Goal: Contribute content: Contribute content

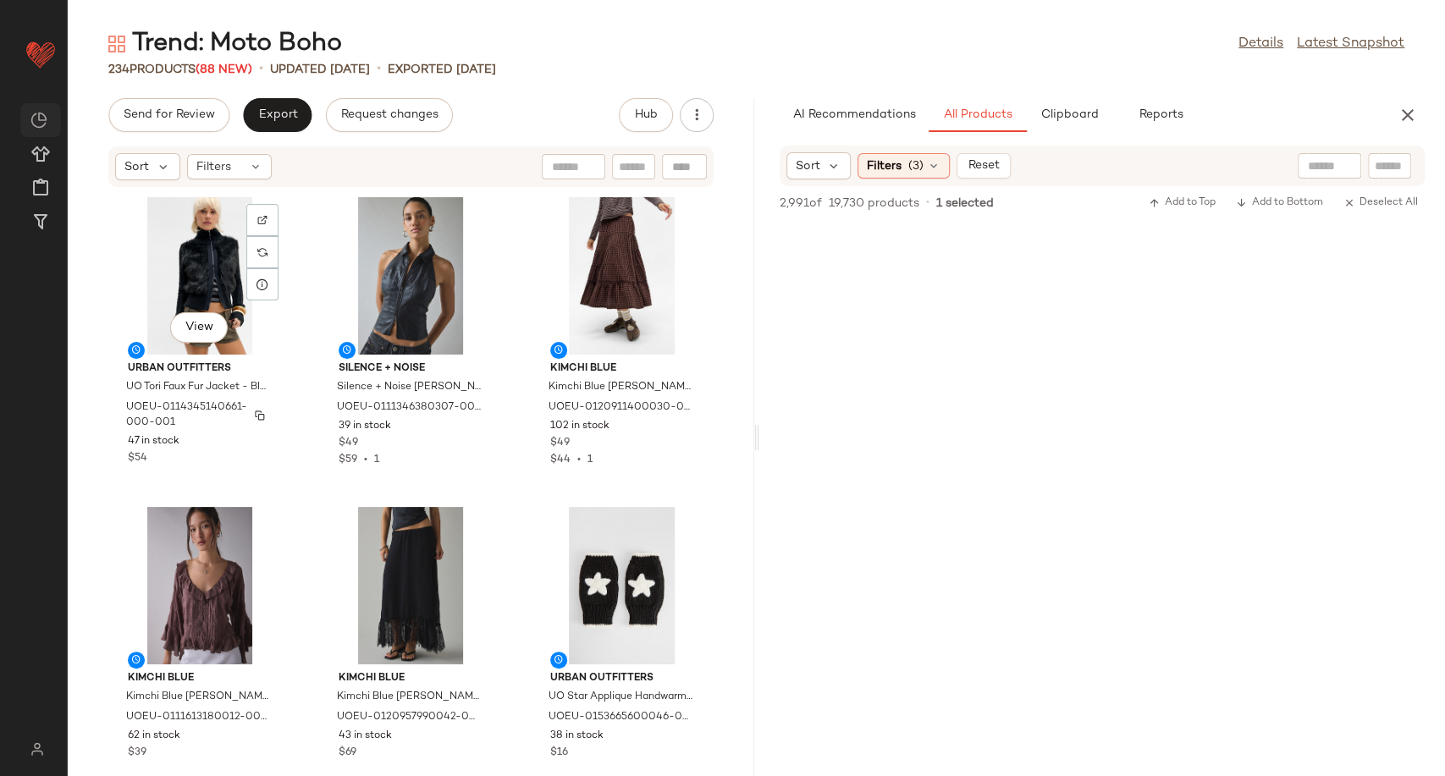
scroll to position [187544, 0]
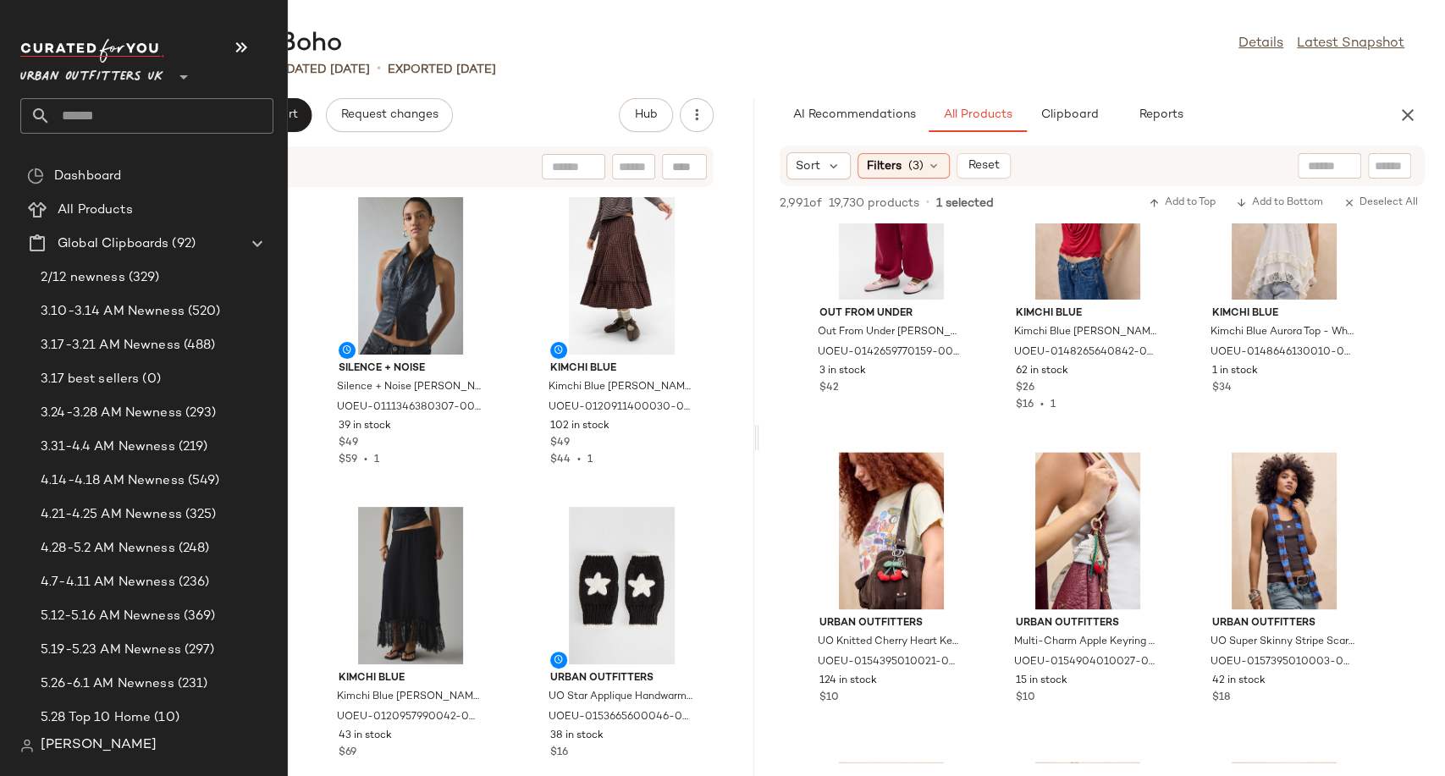
click at [63, 69] on span "Urban Outfitters UK" at bounding box center [91, 73] width 143 height 30
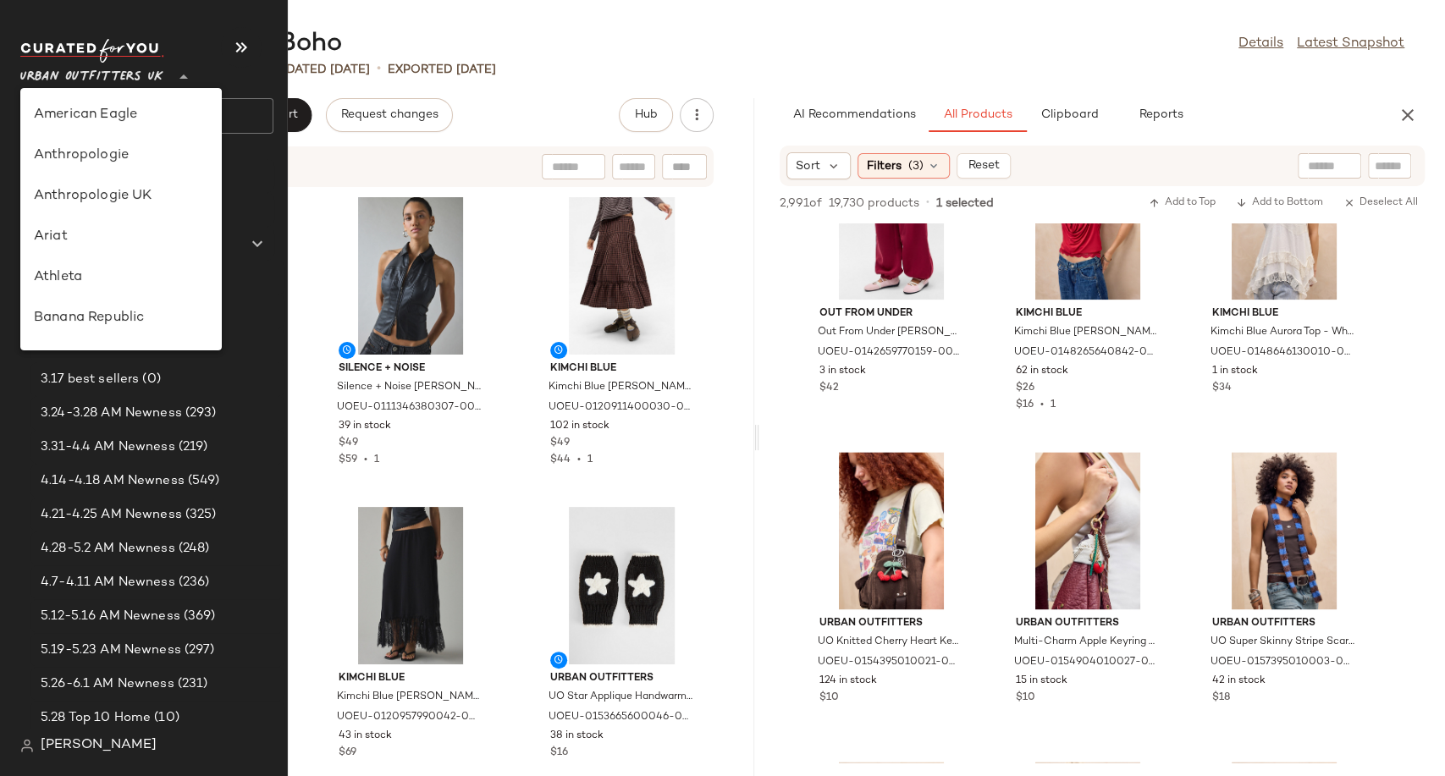
scroll to position [928, 0]
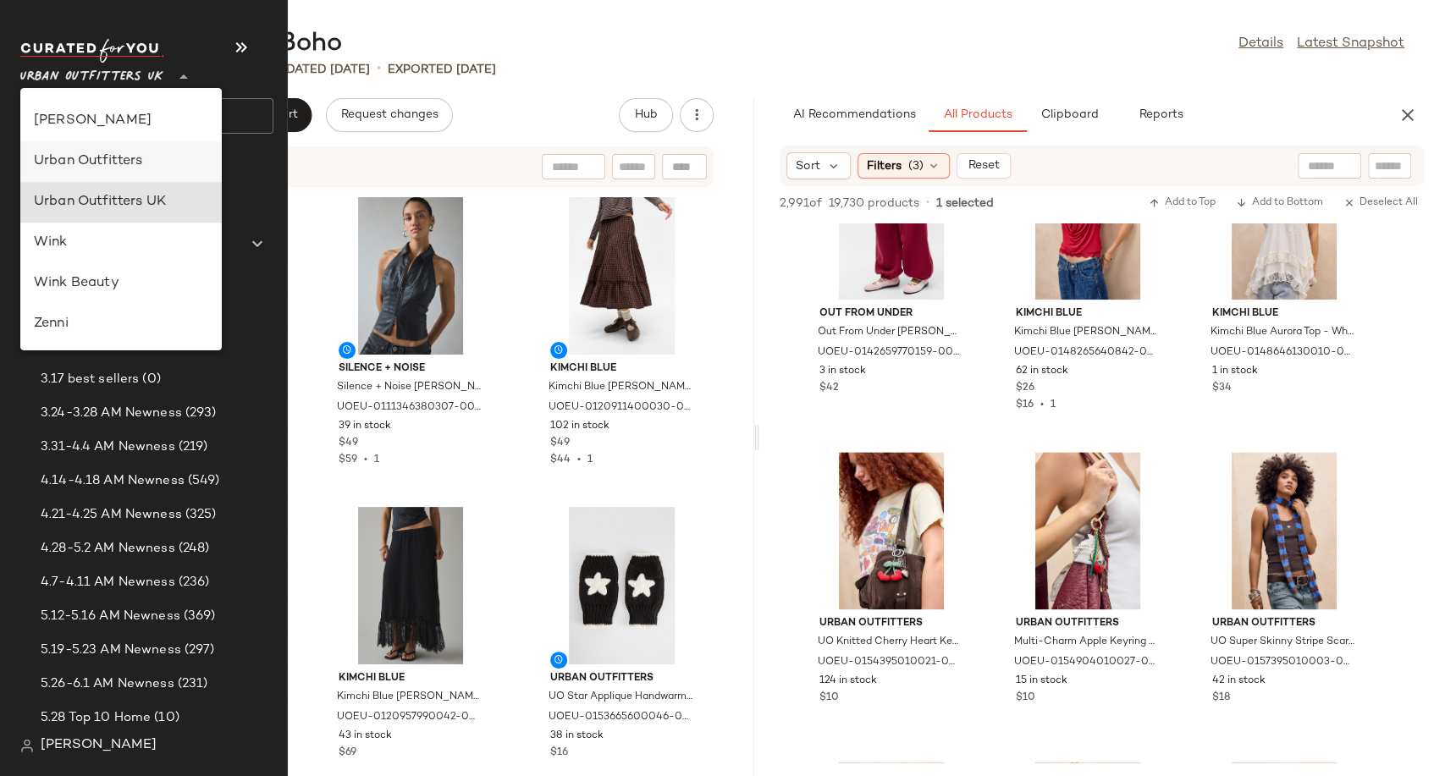
click at [118, 174] on div "Urban Outfitters" at bounding box center [120, 161] width 201 height 41
type input "**"
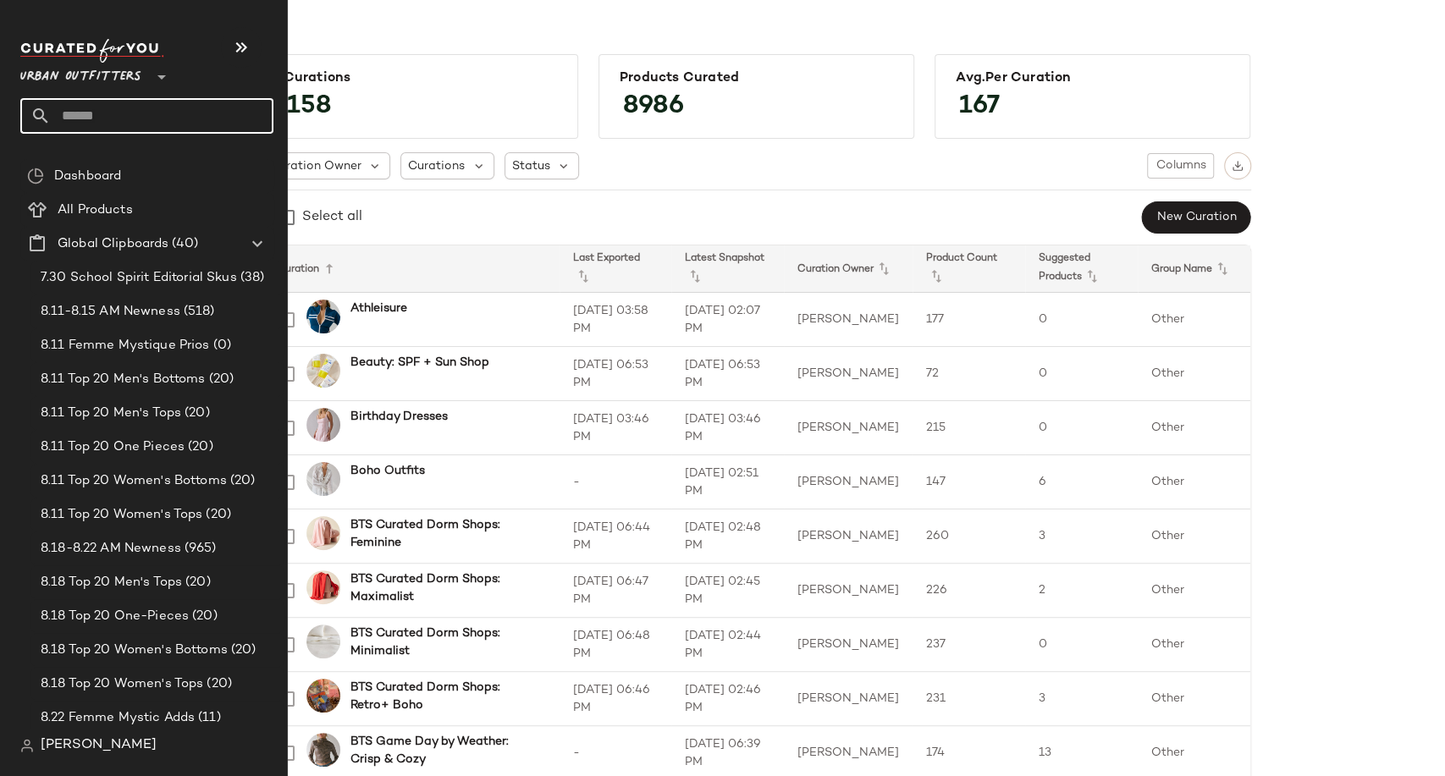
click at [77, 122] on input "text" at bounding box center [162, 116] width 223 height 36
click at [92, 125] on input "text" at bounding box center [162, 116] width 223 height 36
type input "*"
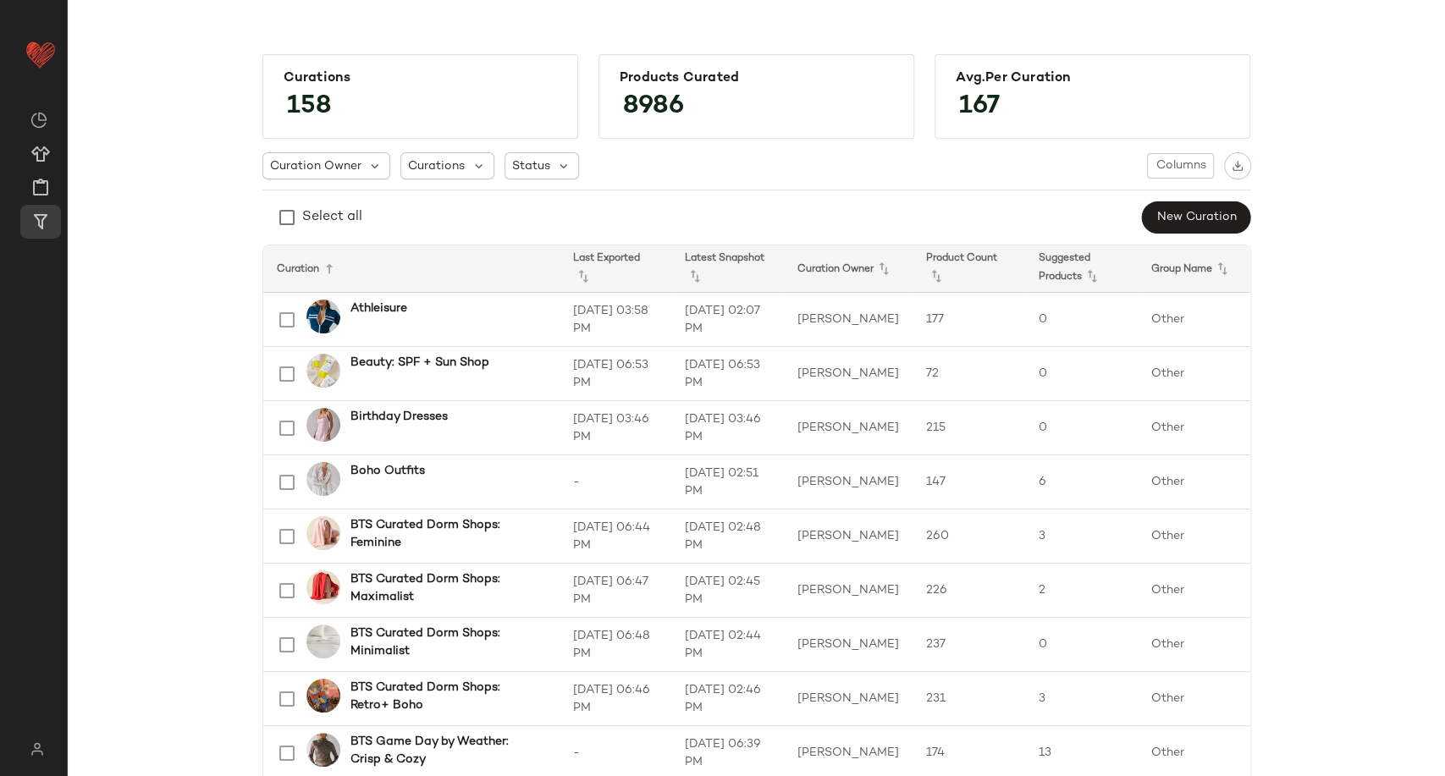
click at [719, 162] on div "Curation Owner Curations Status Columns" at bounding box center [756, 165] width 989 height 27
click at [1167, 227] on button "New Curation" at bounding box center [1195, 217] width 109 height 32
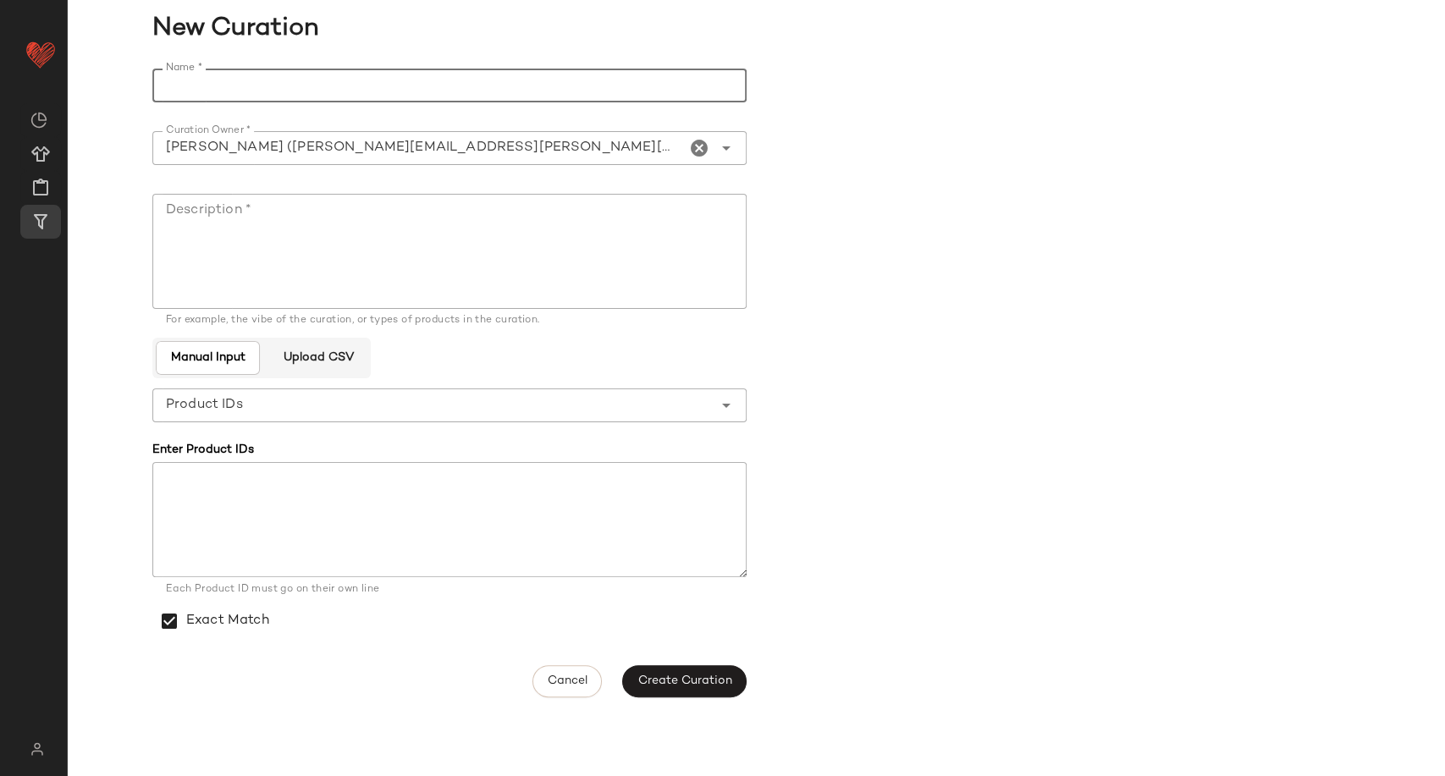
click at [493, 91] on input "Name *" at bounding box center [449, 86] width 594 height 34
type input "**********"
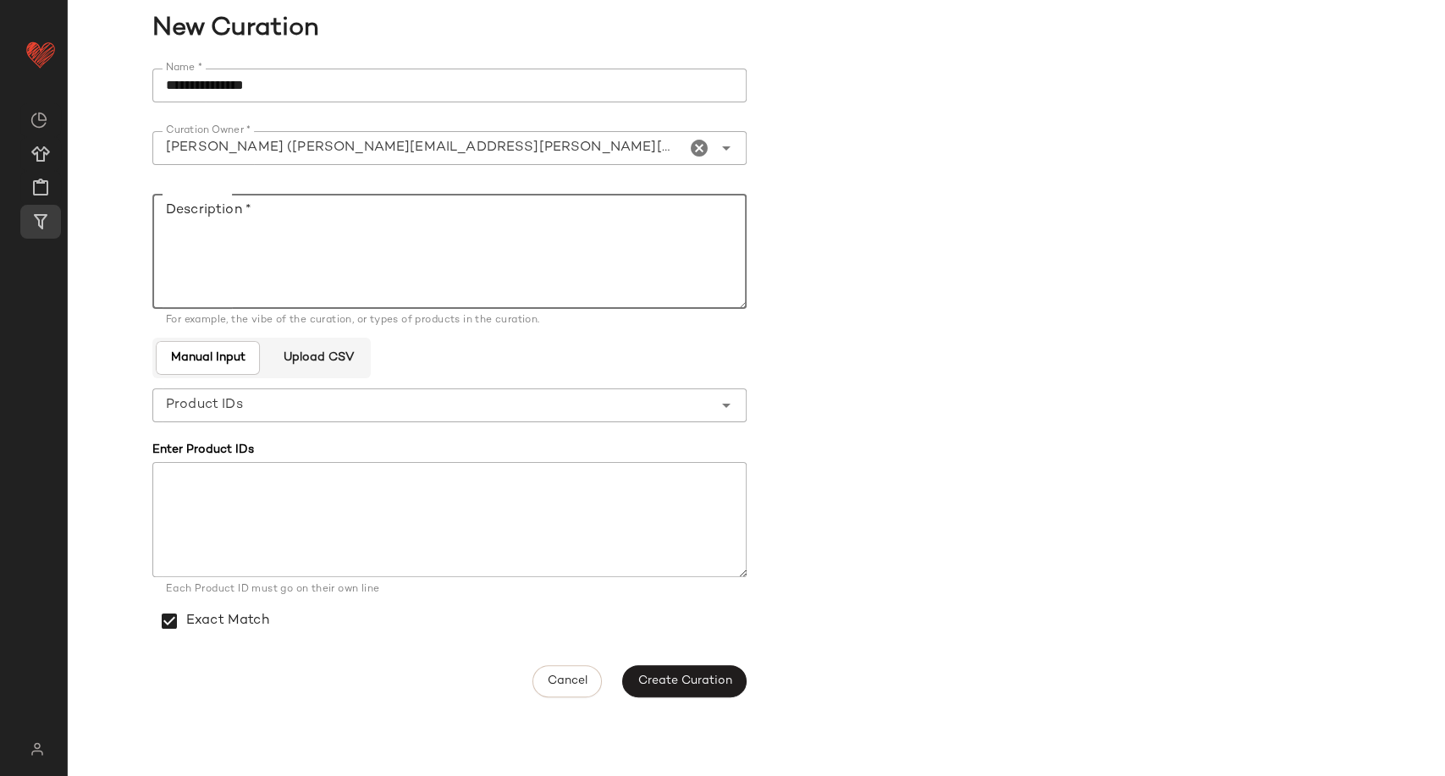
click at [264, 228] on textarea "Description *" at bounding box center [449, 251] width 594 height 115
type textarea "******"
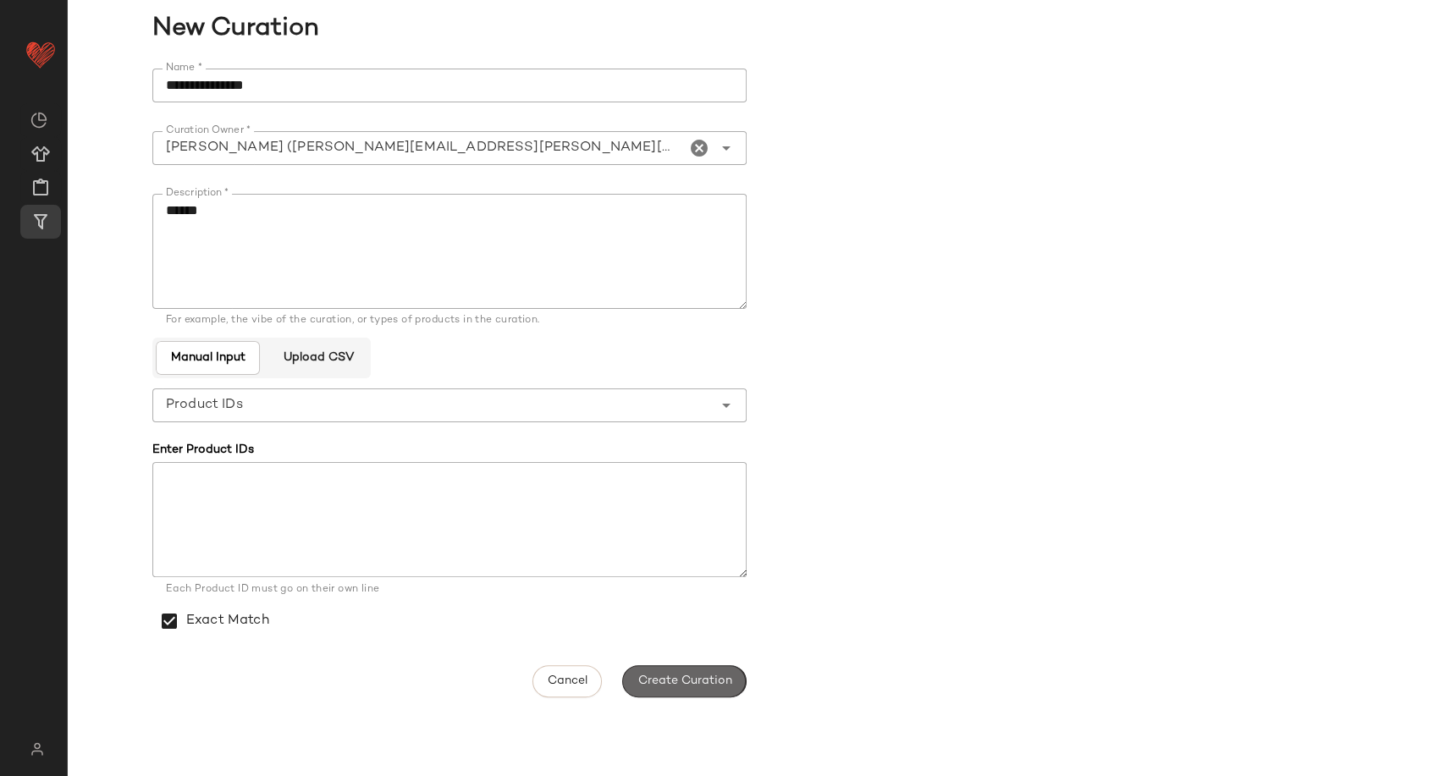
click at [716, 675] on span "Create Curation" at bounding box center [683, 682] width 95 height 14
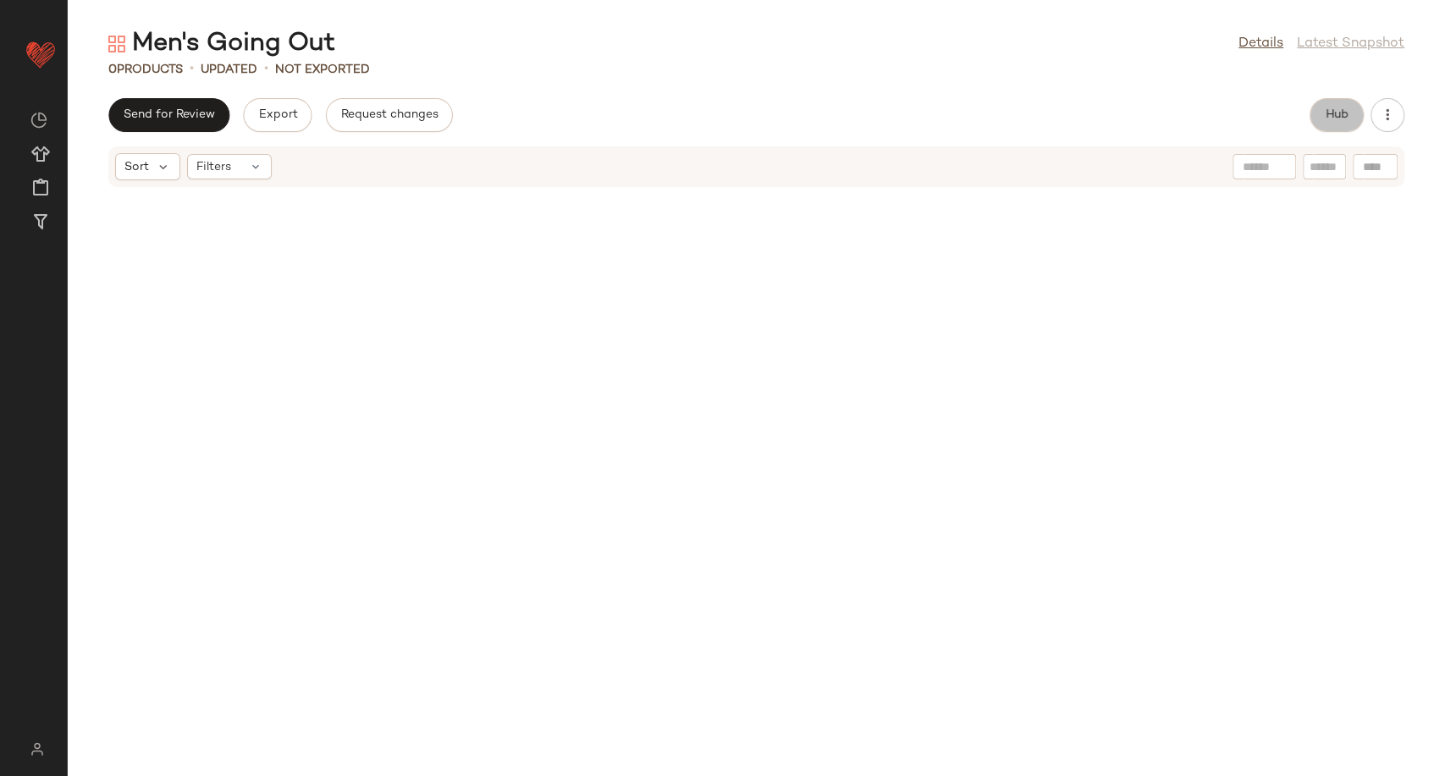
click at [1341, 118] on span "Hub" at bounding box center [1337, 115] width 24 height 14
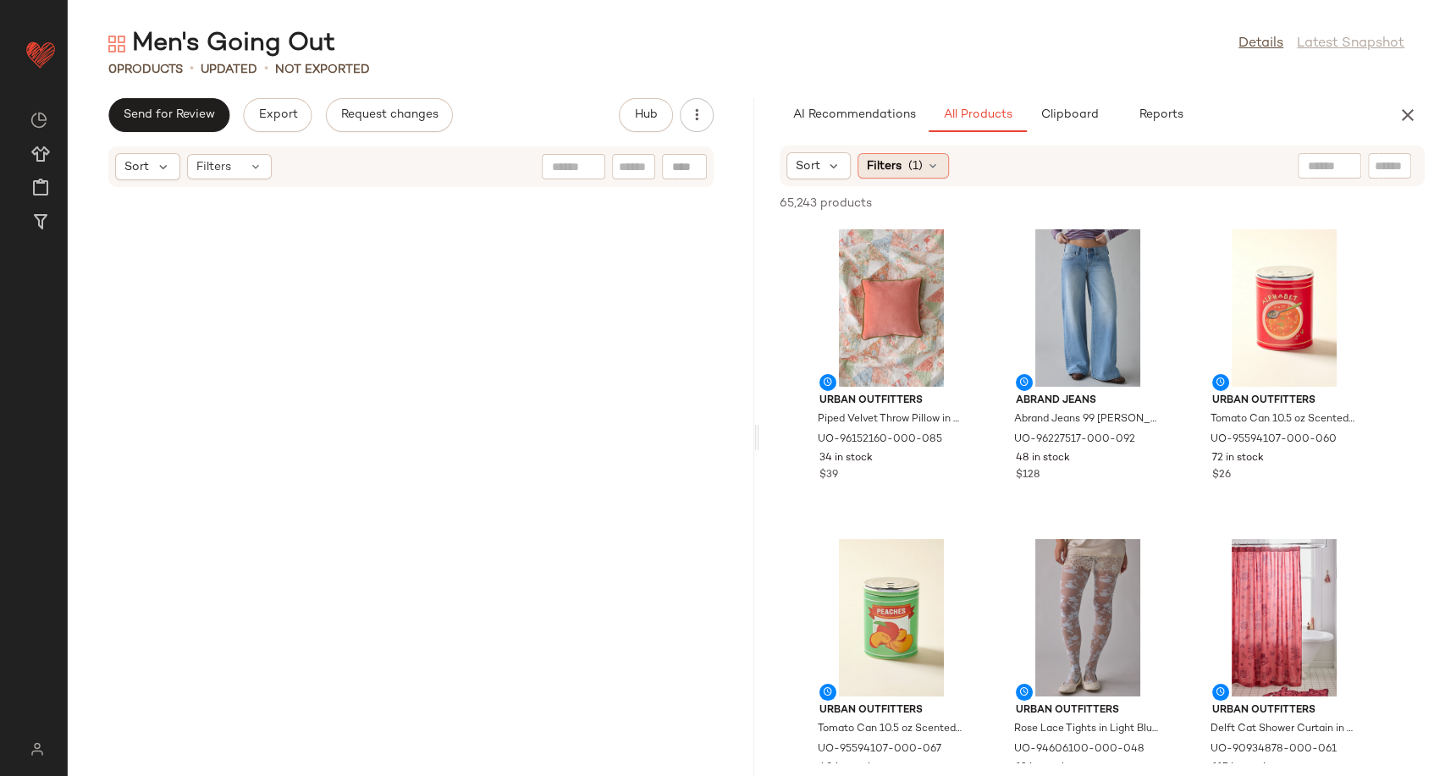
click at [930, 170] on icon at bounding box center [933, 166] width 14 height 14
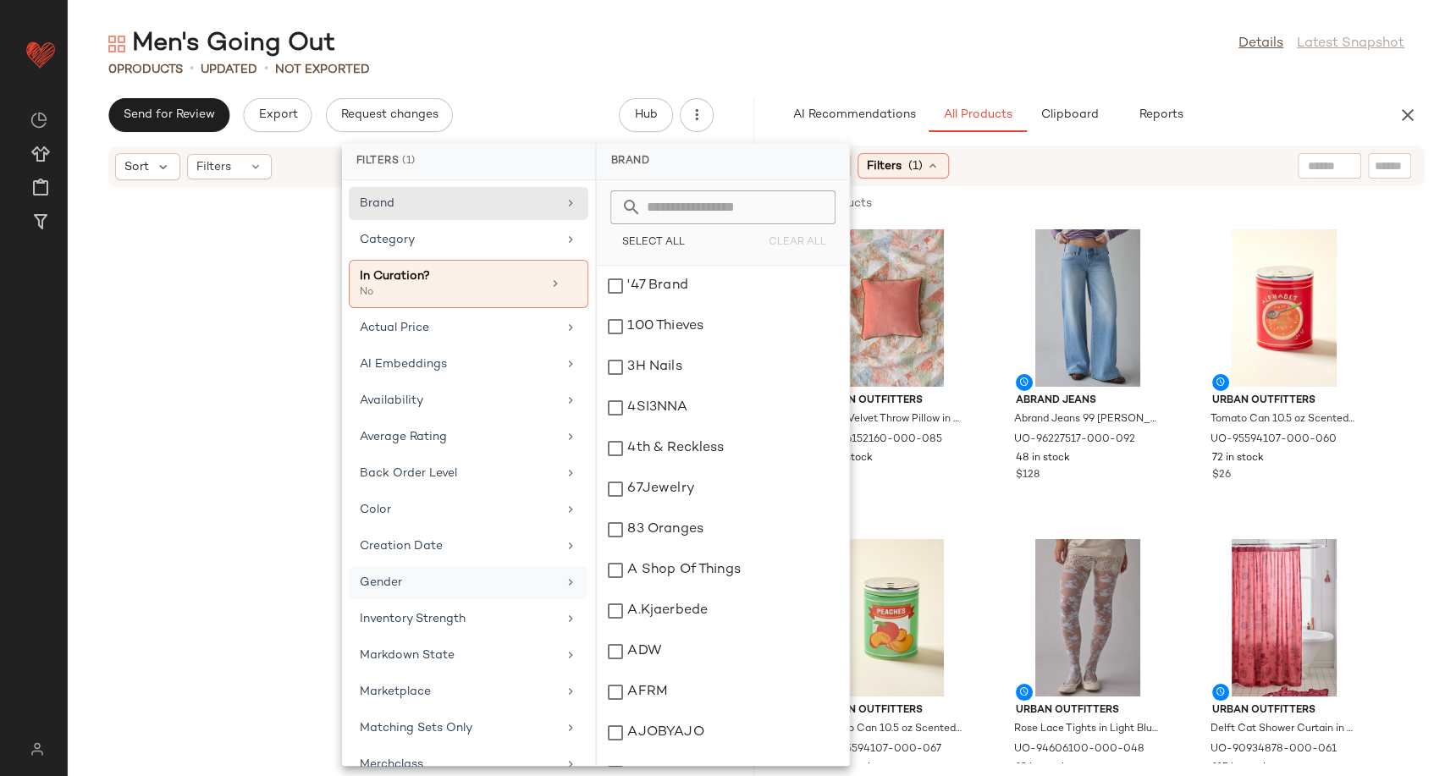
click at [395, 577] on div "Gender" at bounding box center [458, 583] width 197 height 18
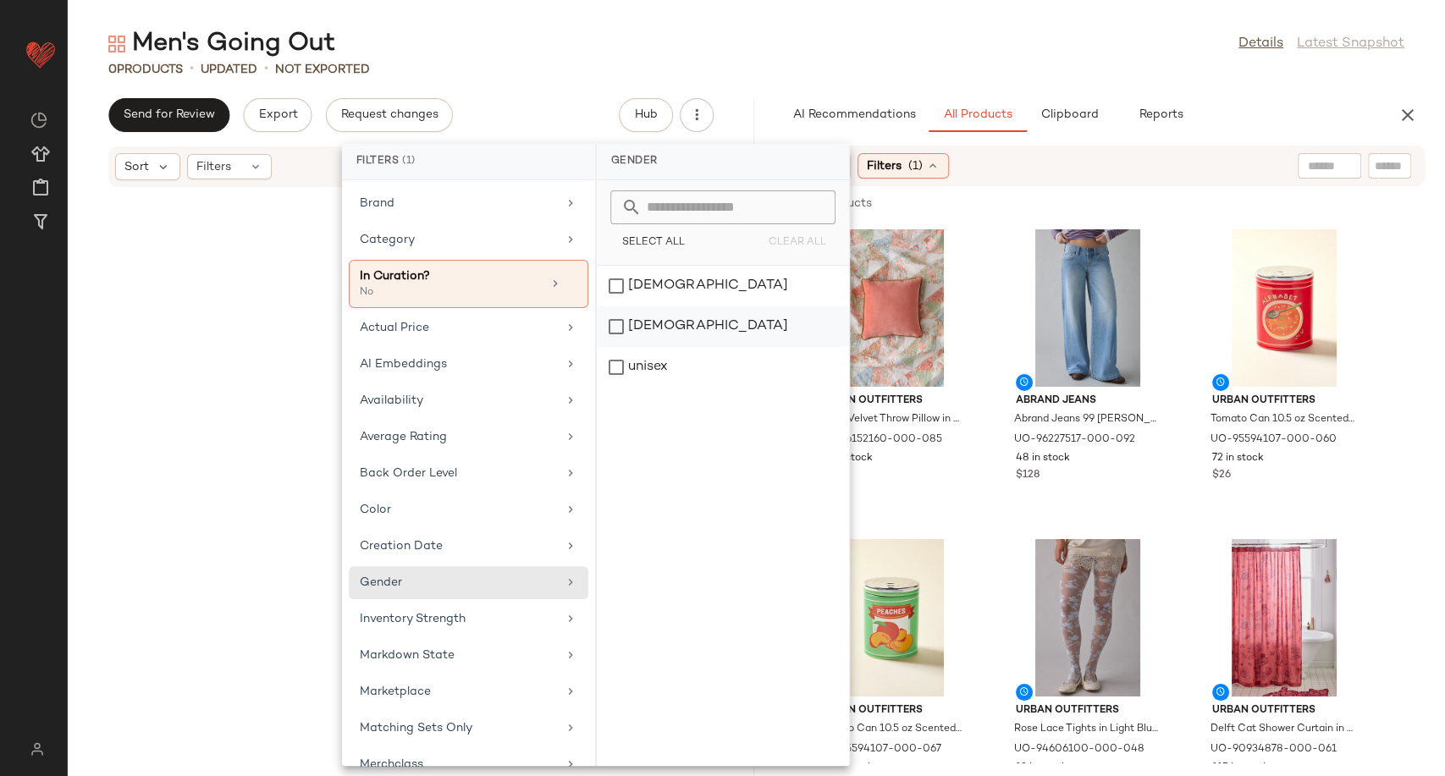
click at [629, 329] on div "[DEMOGRAPHIC_DATA]" at bounding box center [723, 326] width 252 height 41
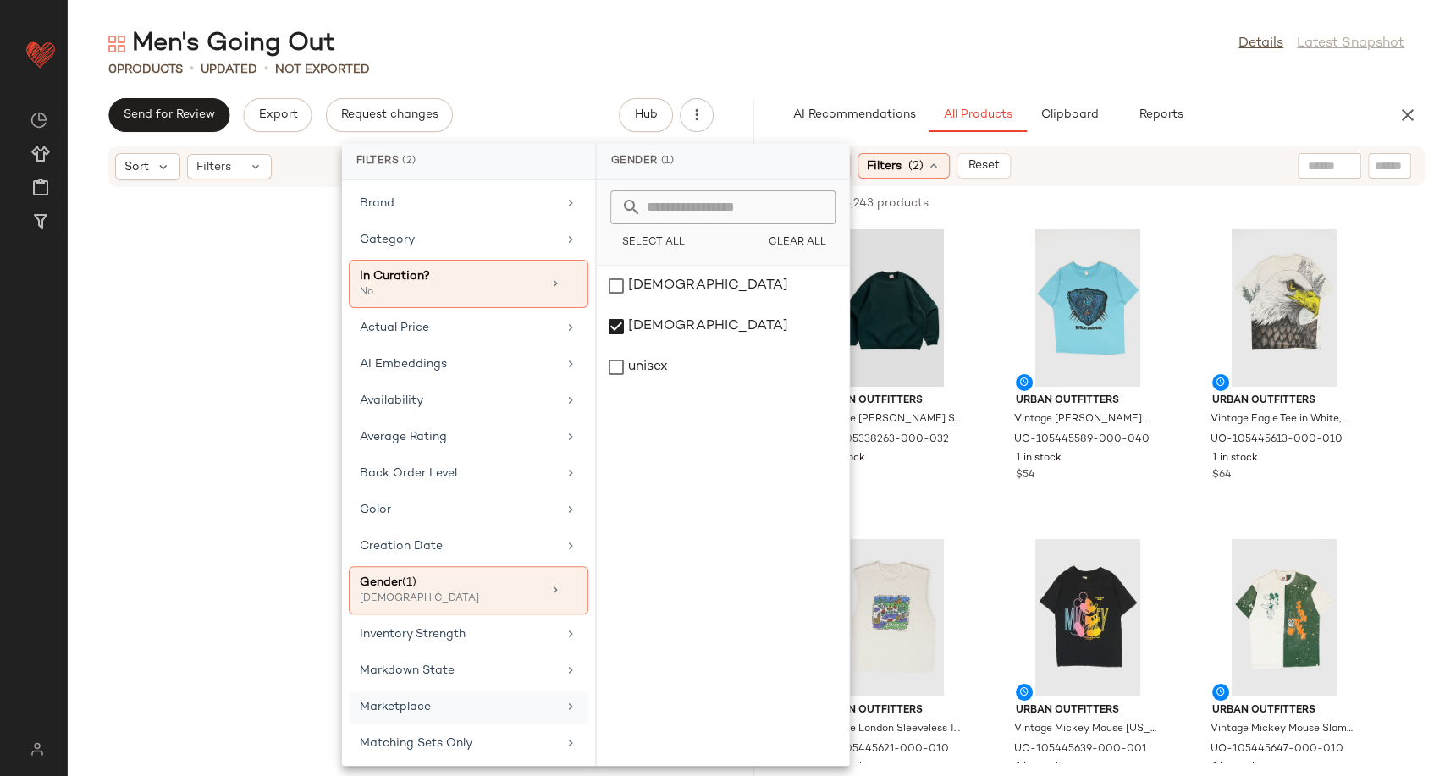
click at [442, 699] on div "Marketplace" at bounding box center [458, 707] width 197 height 18
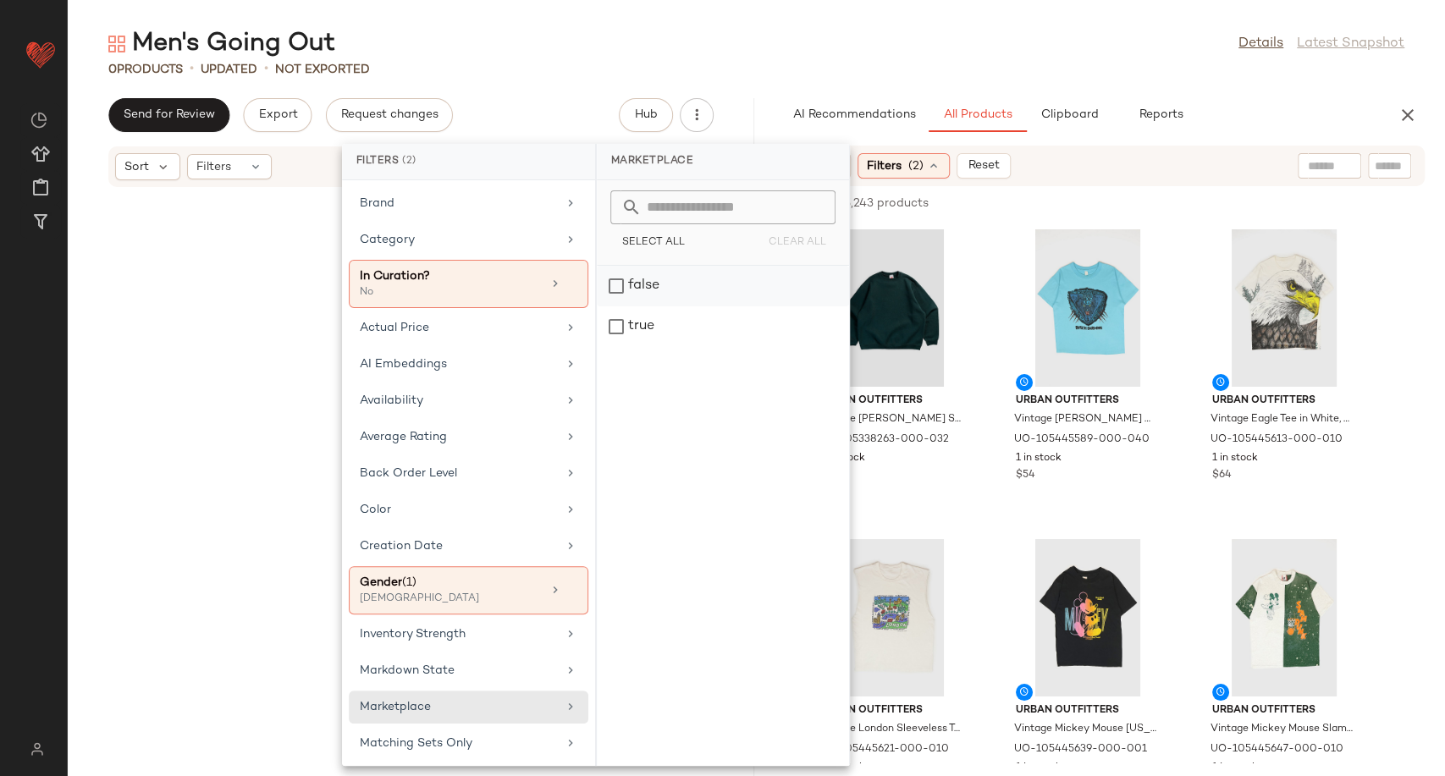
click at [610, 279] on div "false" at bounding box center [723, 286] width 252 height 41
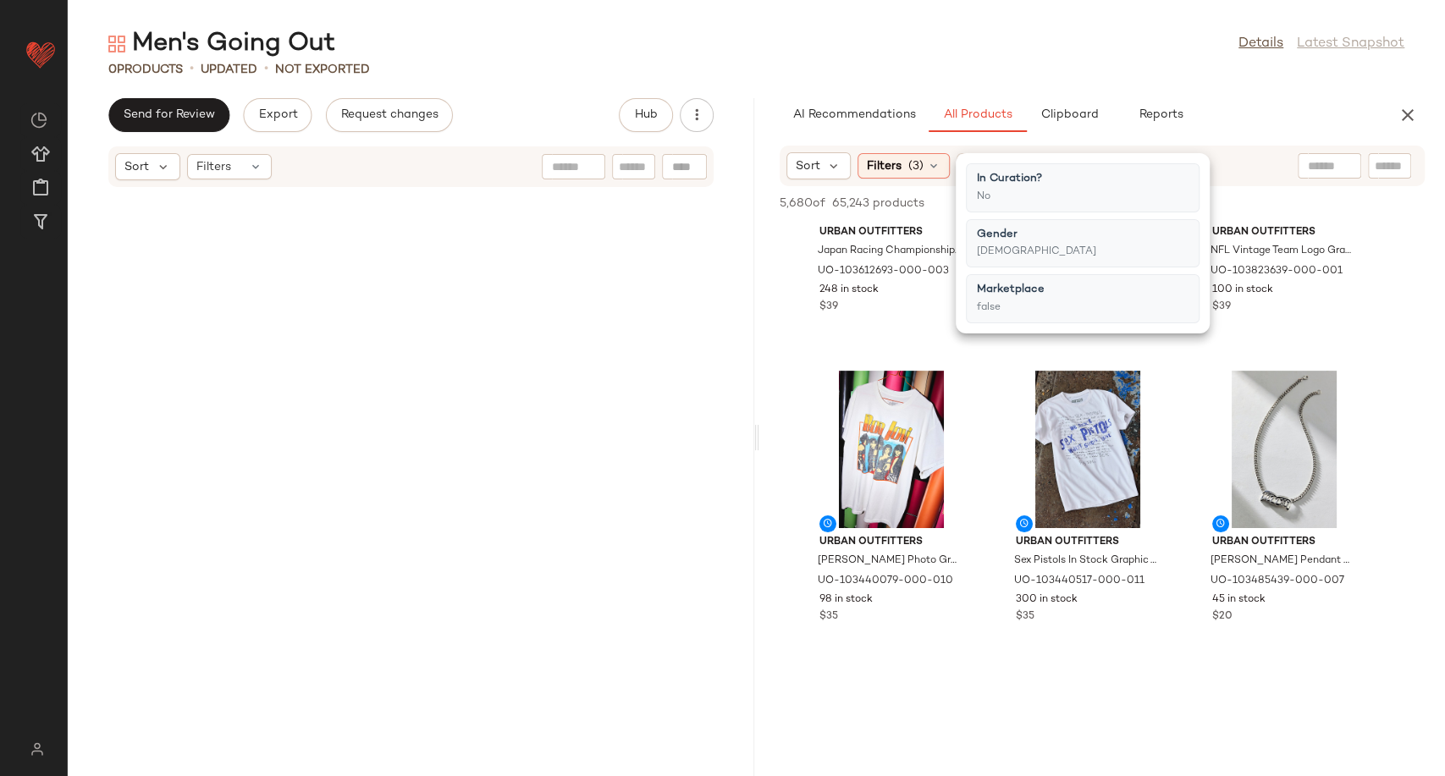
scroll to position [201, 0]
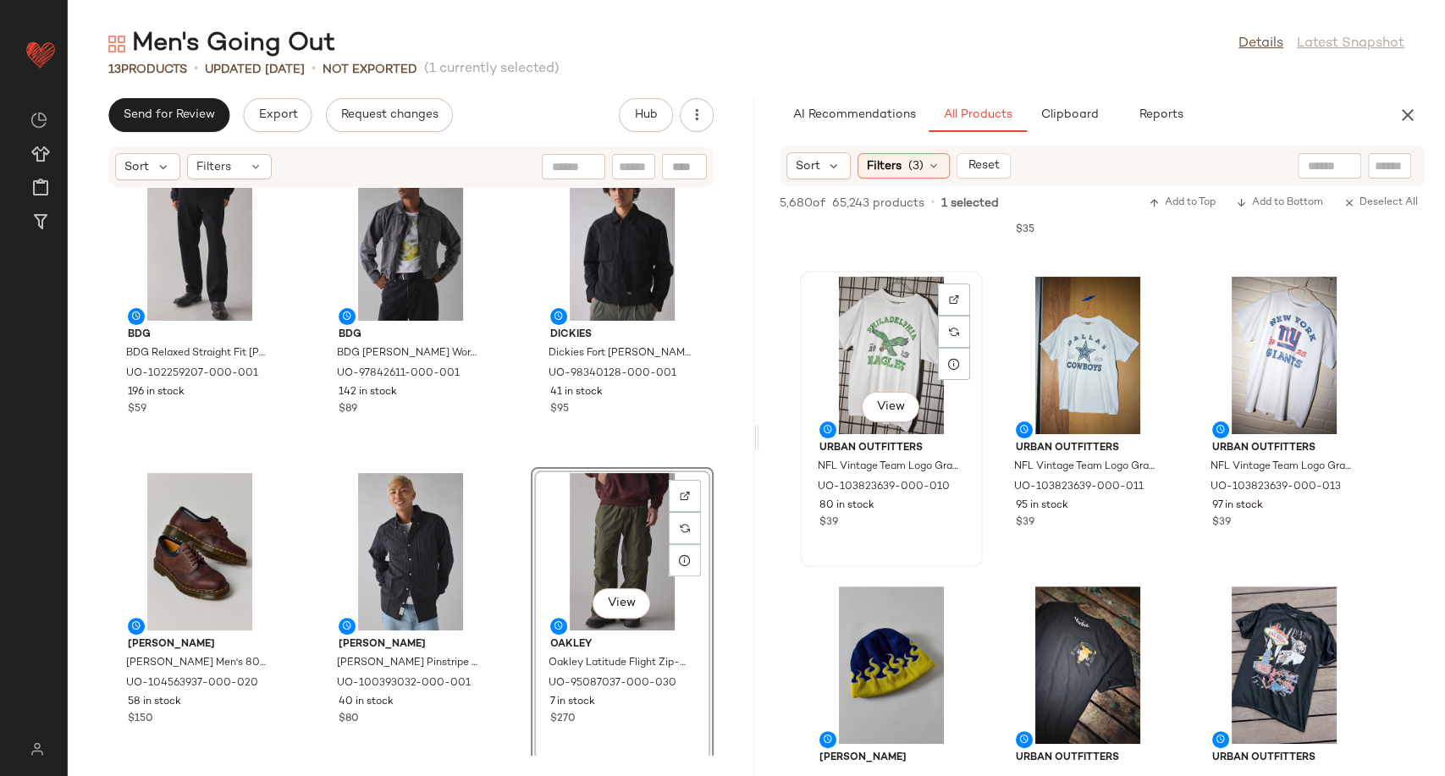
scroll to position [9090, 0]
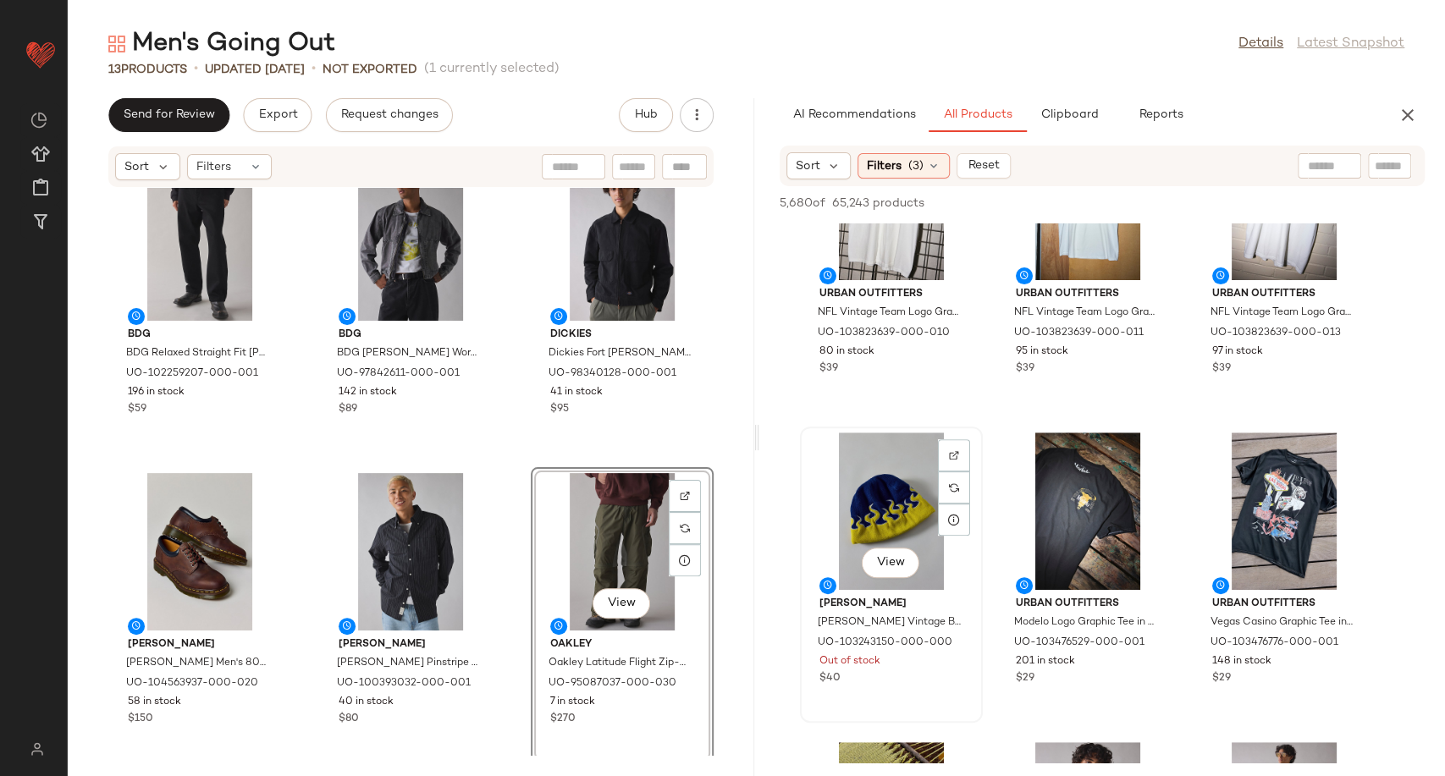
drag, startPoint x: 846, startPoint y: 546, endPoint x: 979, endPoint y: 594, distance: 141.4
click at [979, 594] on div "View [PERSON_NAME] [PERSON_NAME] Vintage By [PERSON_NAME] L.L. [PERSON_NAME] Bl…" at bounding box center [890, 574] width 179 height 293
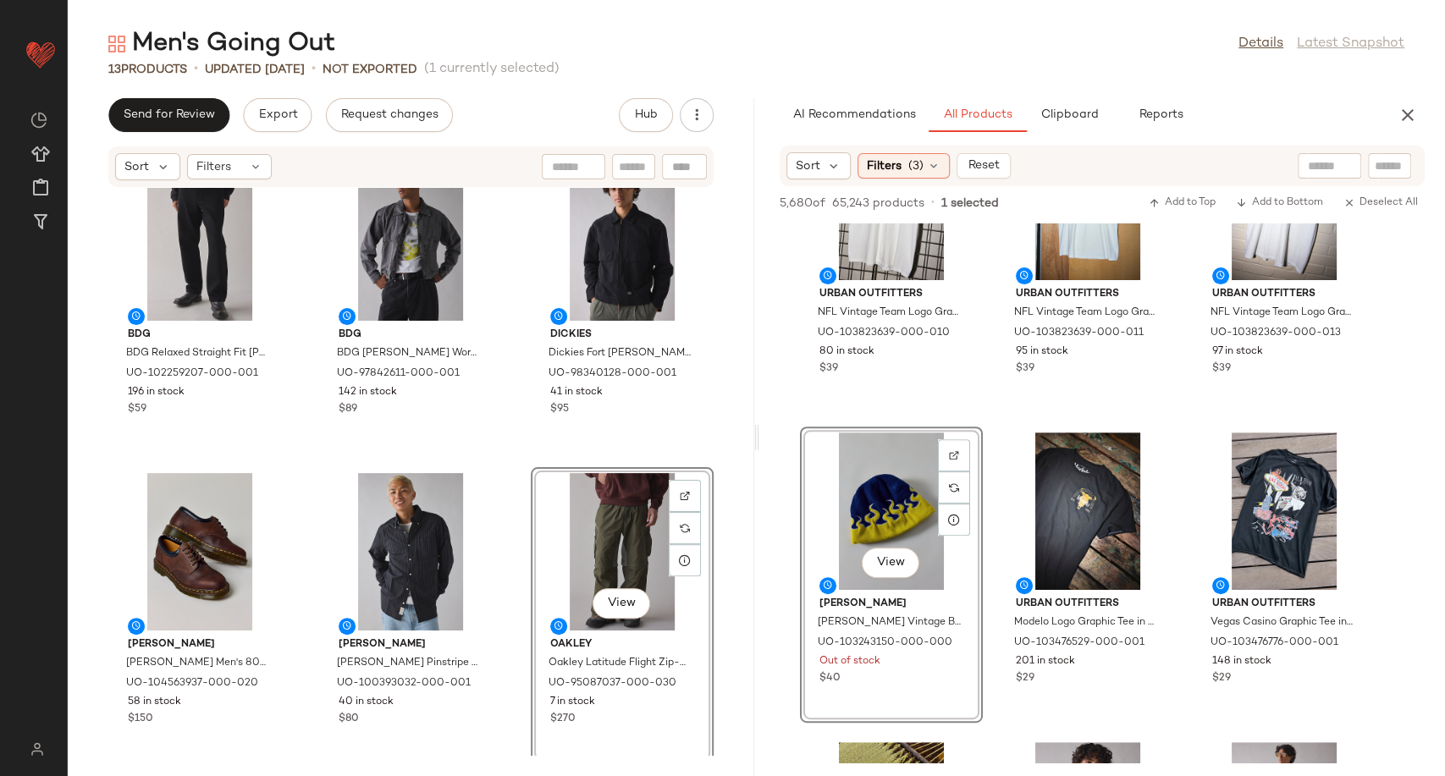
scroll to position [9573, 0]
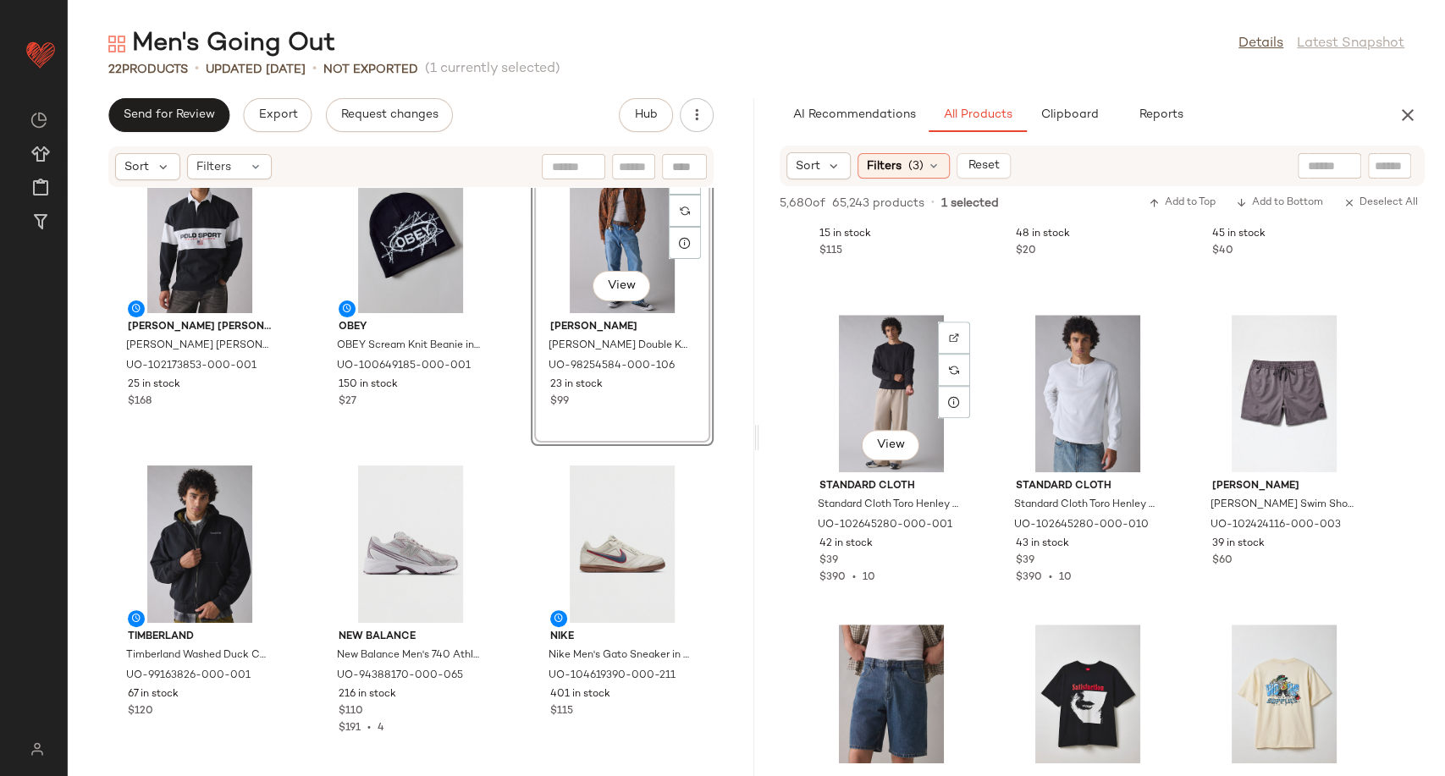
scroll to position [13853, 0]
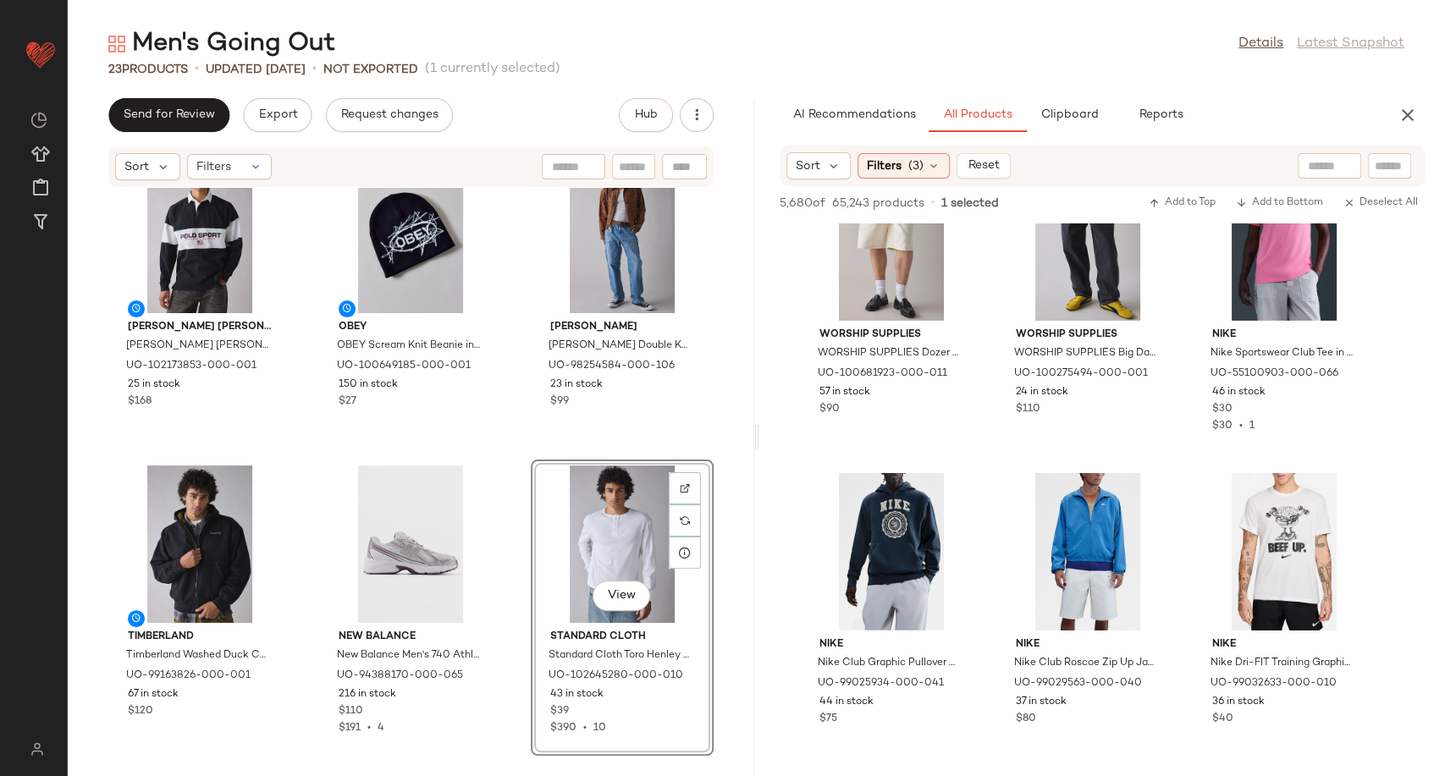
scroll to position [16807, 0]
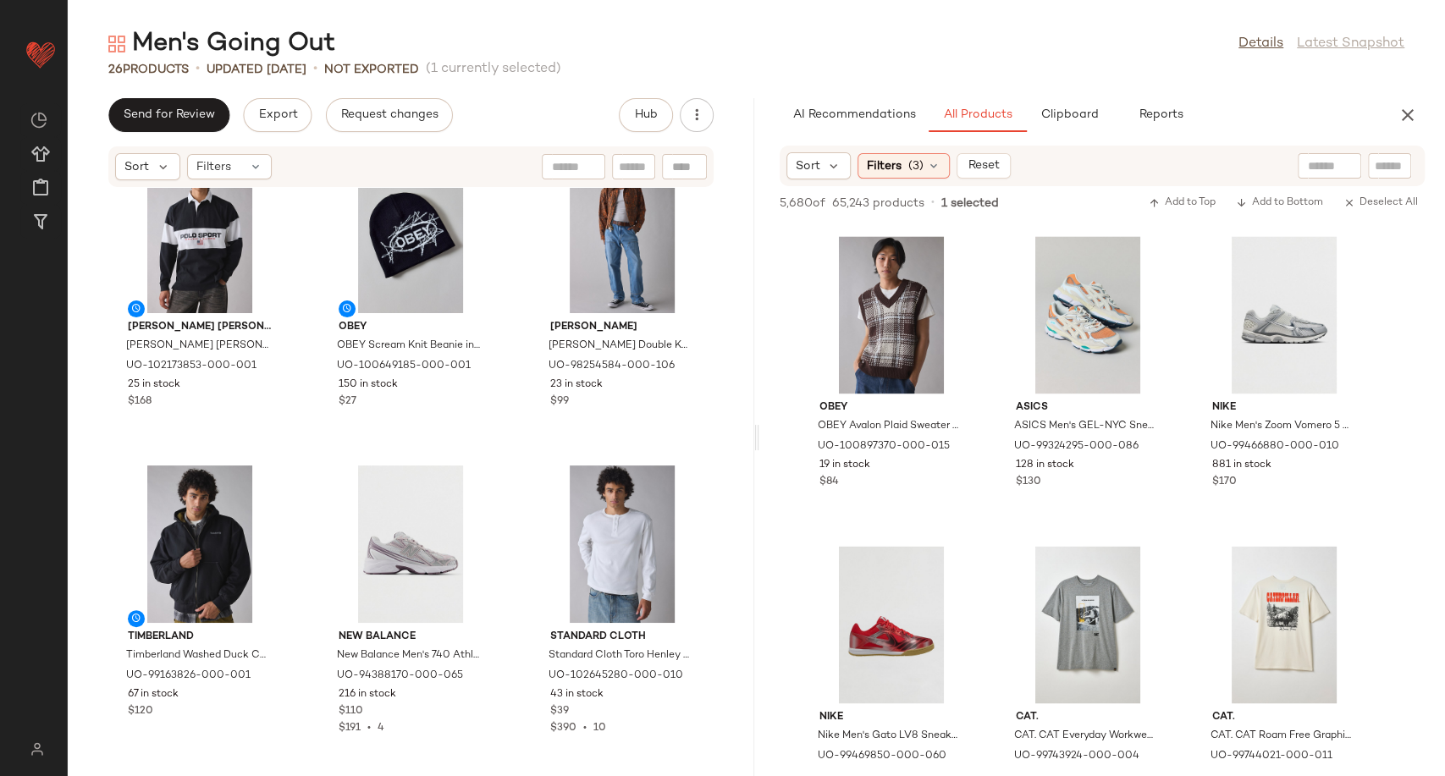
scroll to position [32267, 0]
